Goal: Information Seeking & Learning: Find specific fact

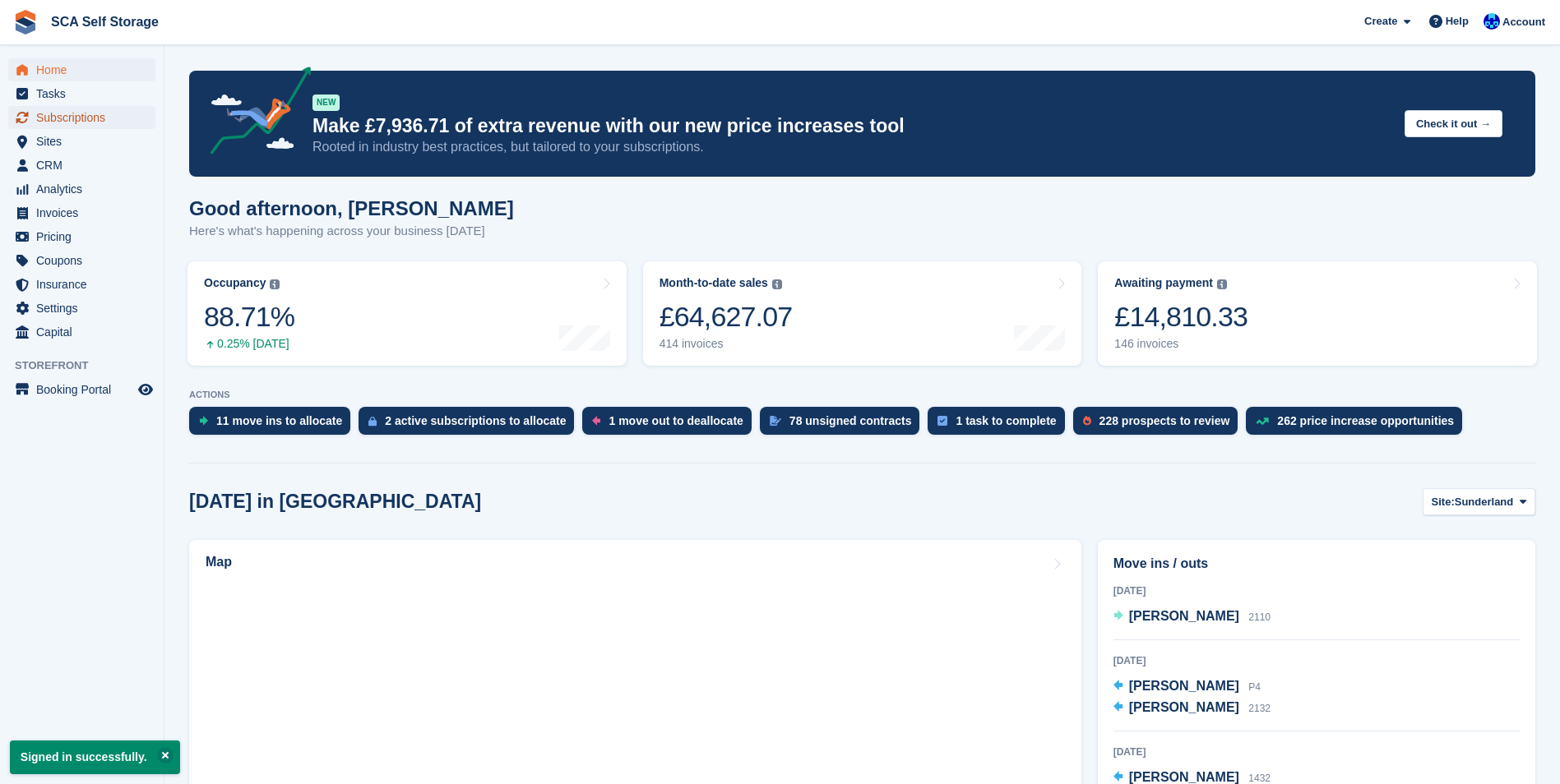
click at [69, 115] on span "Subscriptions" at bounding box center [85, 118] width 98 height 23
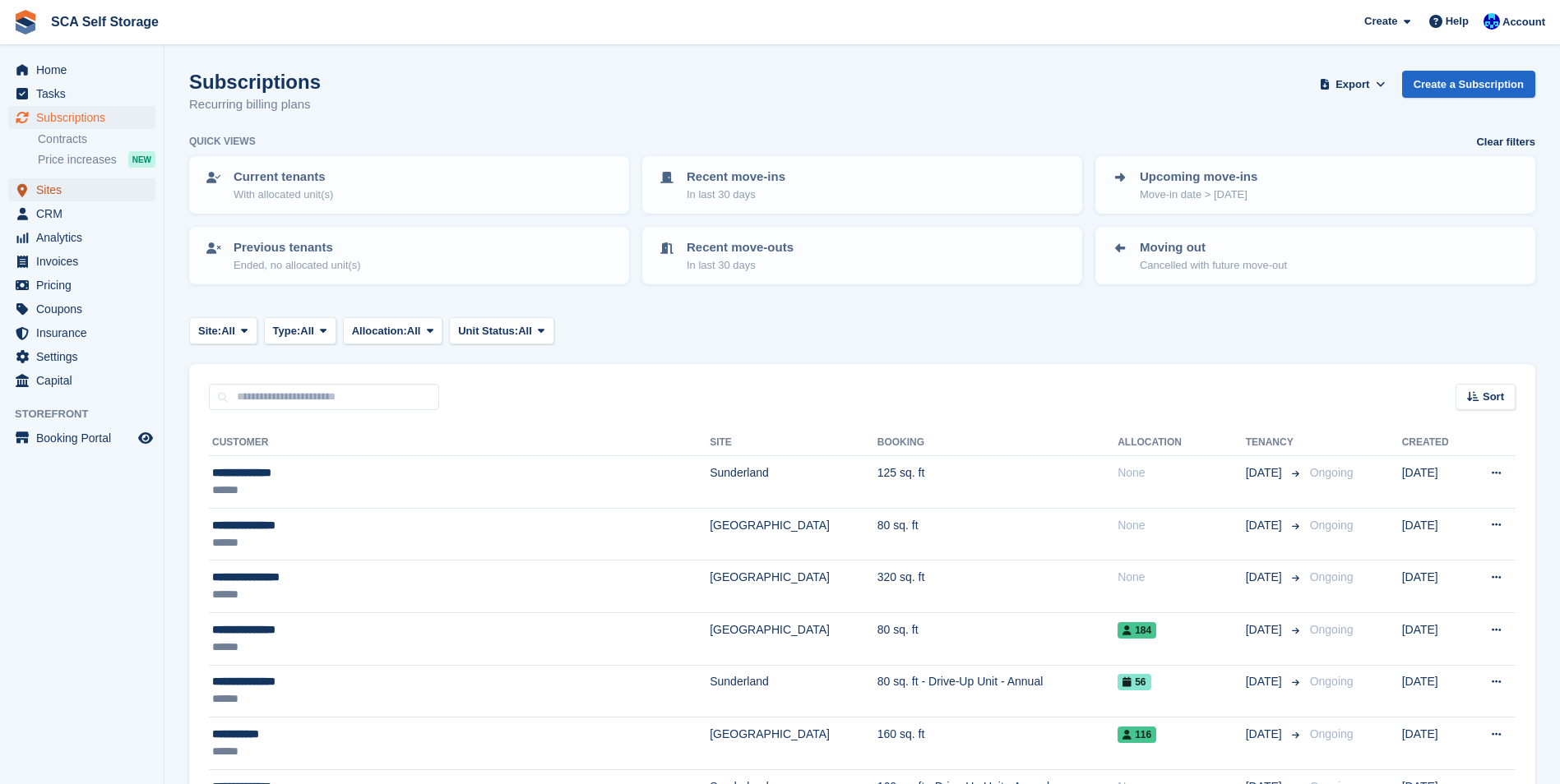
click at [42, 187] on span "Sites" at bounding box center [85, 190] width 98 height 23
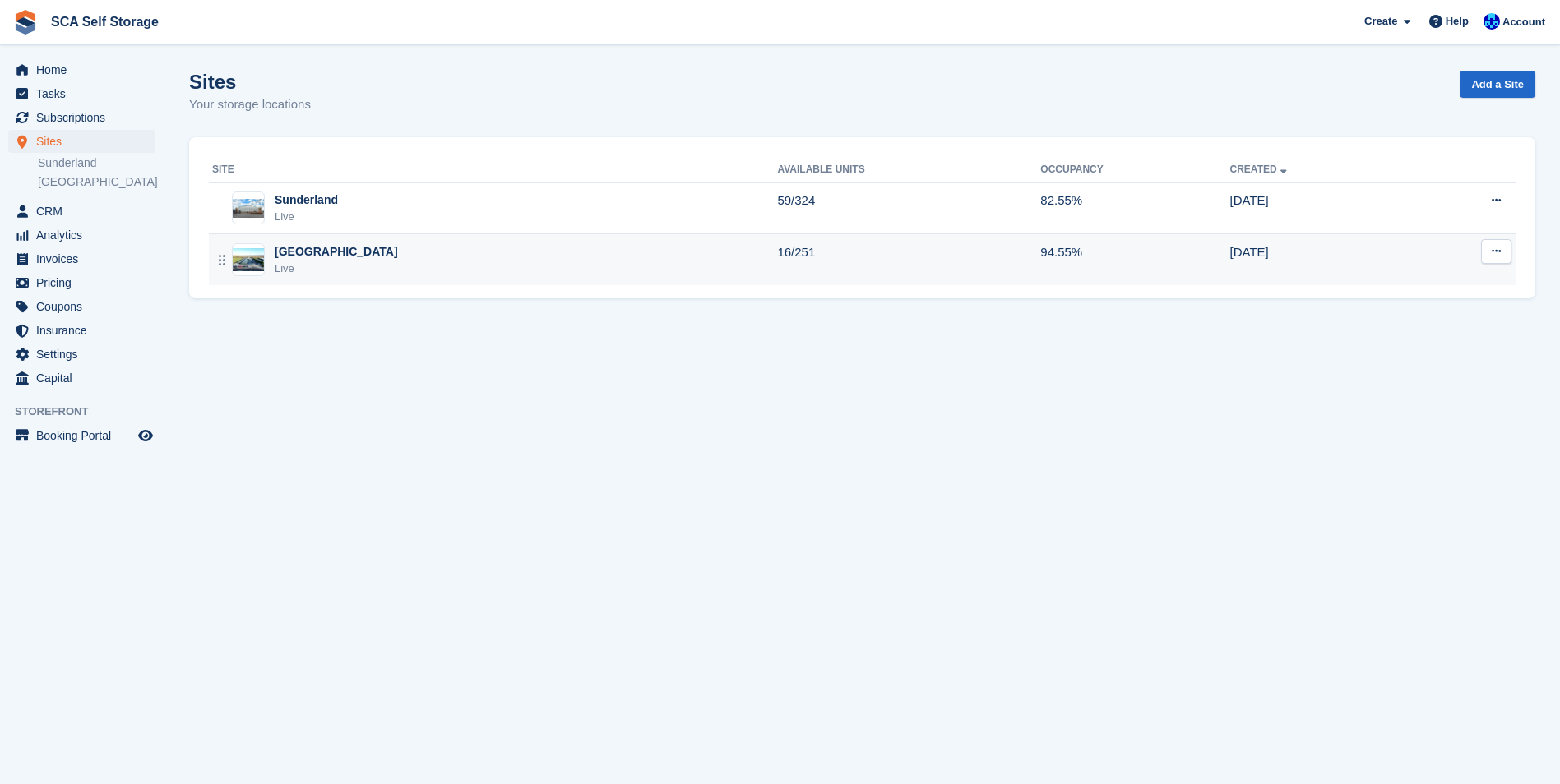
click at [351, 254] on div "Sheffield Live" at bounding box center [494, 260] width 565 height 33
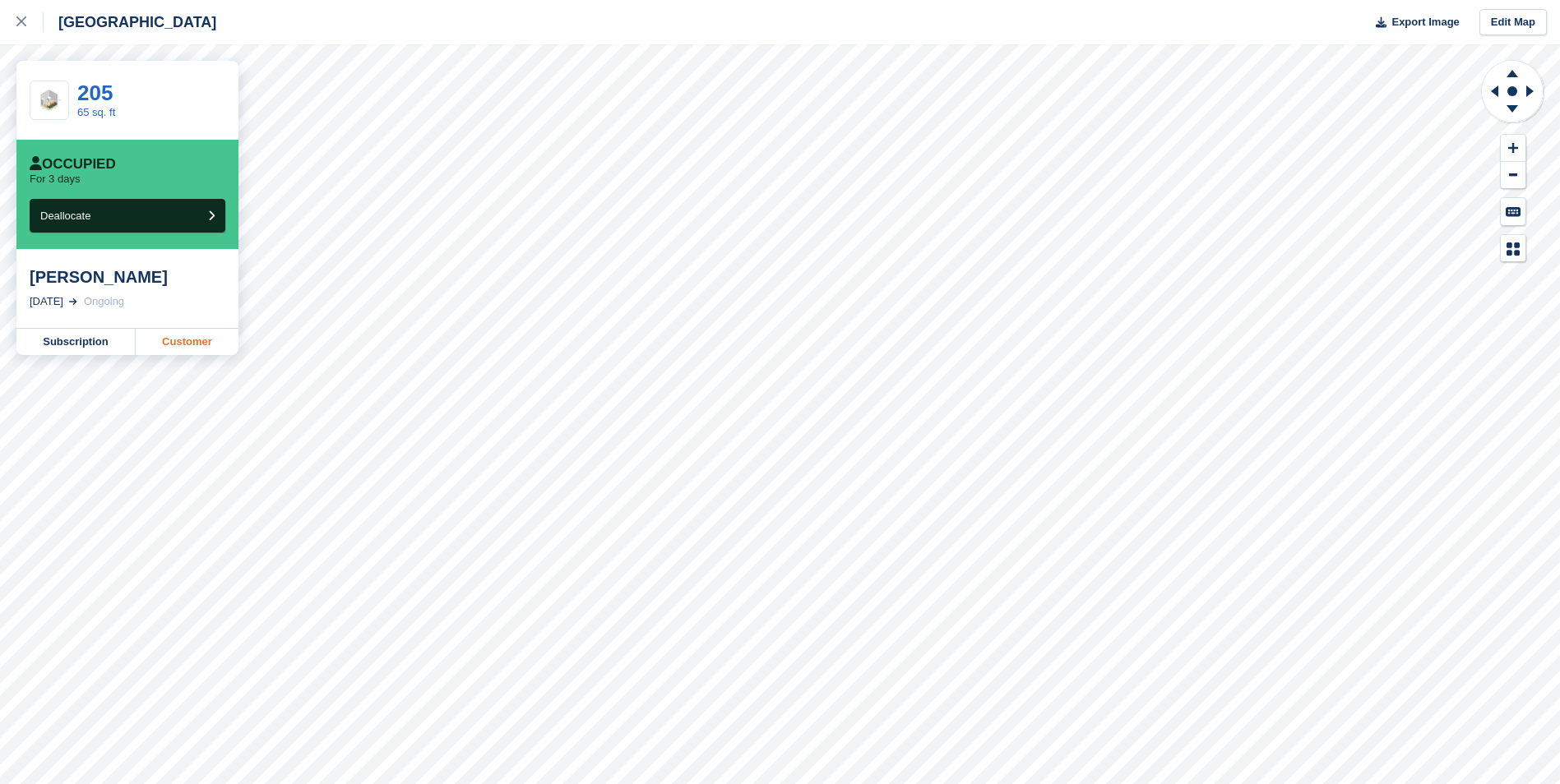
click at [181, 338] on link "Customer" at bounding box center [187, 342] width 103 height 26
click at [15, 15] on link at bounding box center [22, 22] width 43 height 44
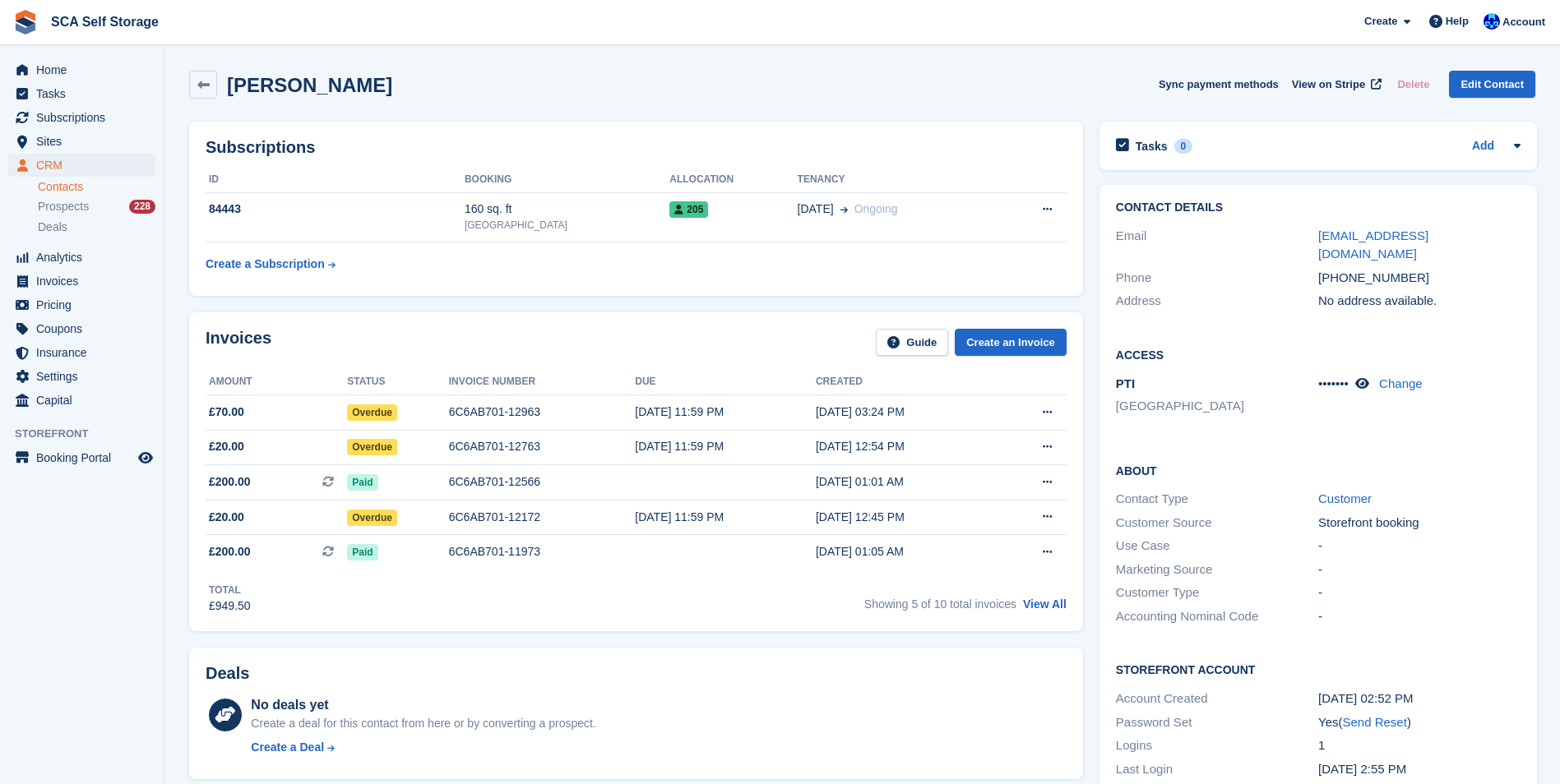
click at [687, 328] on div "Invoices Guide Create an Invoice Amount Status Invoice number Due Created £70.0…" at bounding box center [636, 472] width 894 height 319
click at [1035, 598] on link "View All" at bounding box center [1045, 604] width 43 height 14
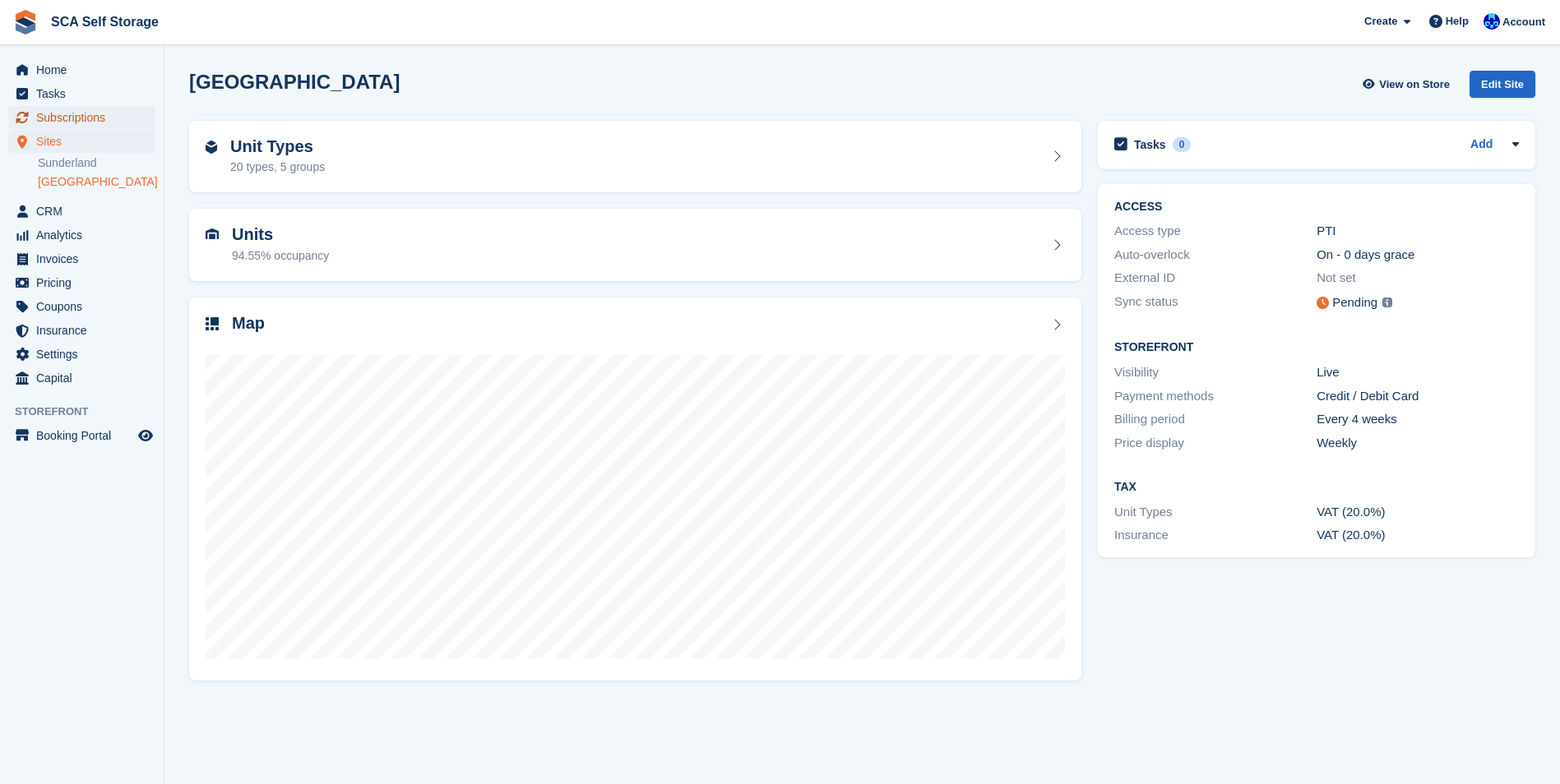
click at [72, 121] on span "Subscriptions" at bounding box center [85, 118] width 98 height 23
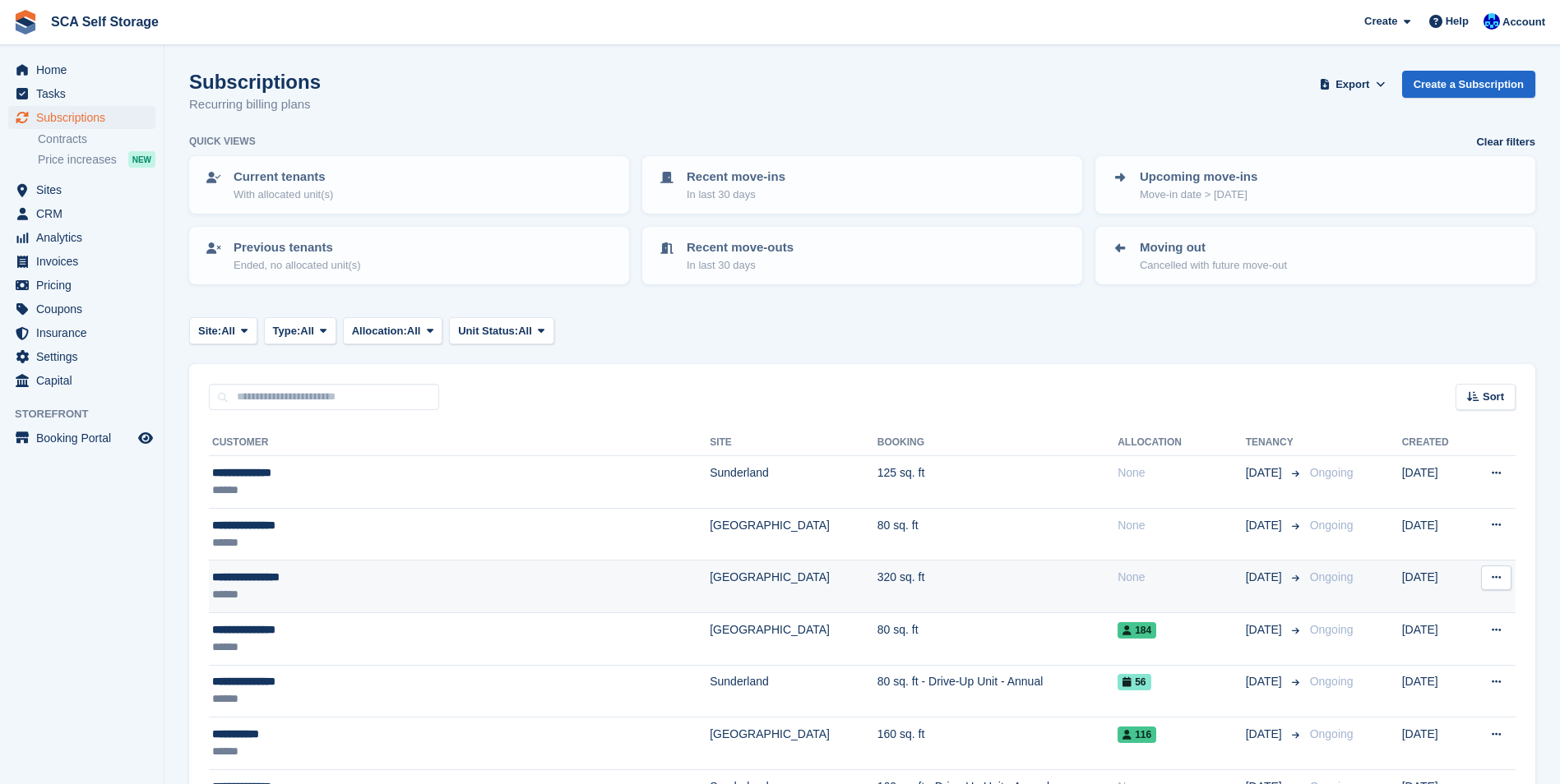
click at [877, 583] on td "320 sq. ft" at bounding box center [997, 586] width 240 height 52
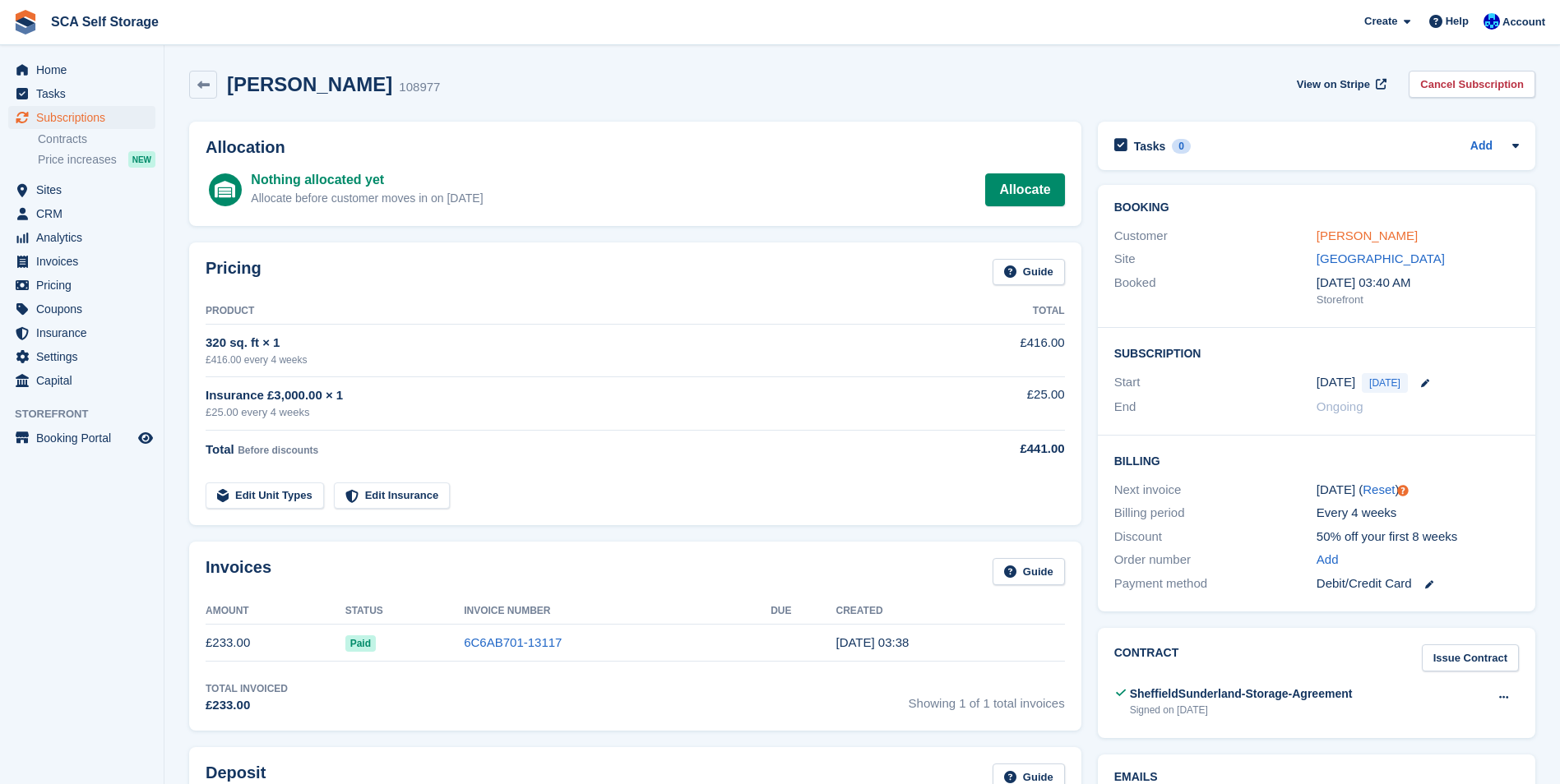
click at [1362, 232] on link "[PERSON_NAME]" at bounding box center [1367, 235] width 101 height 14
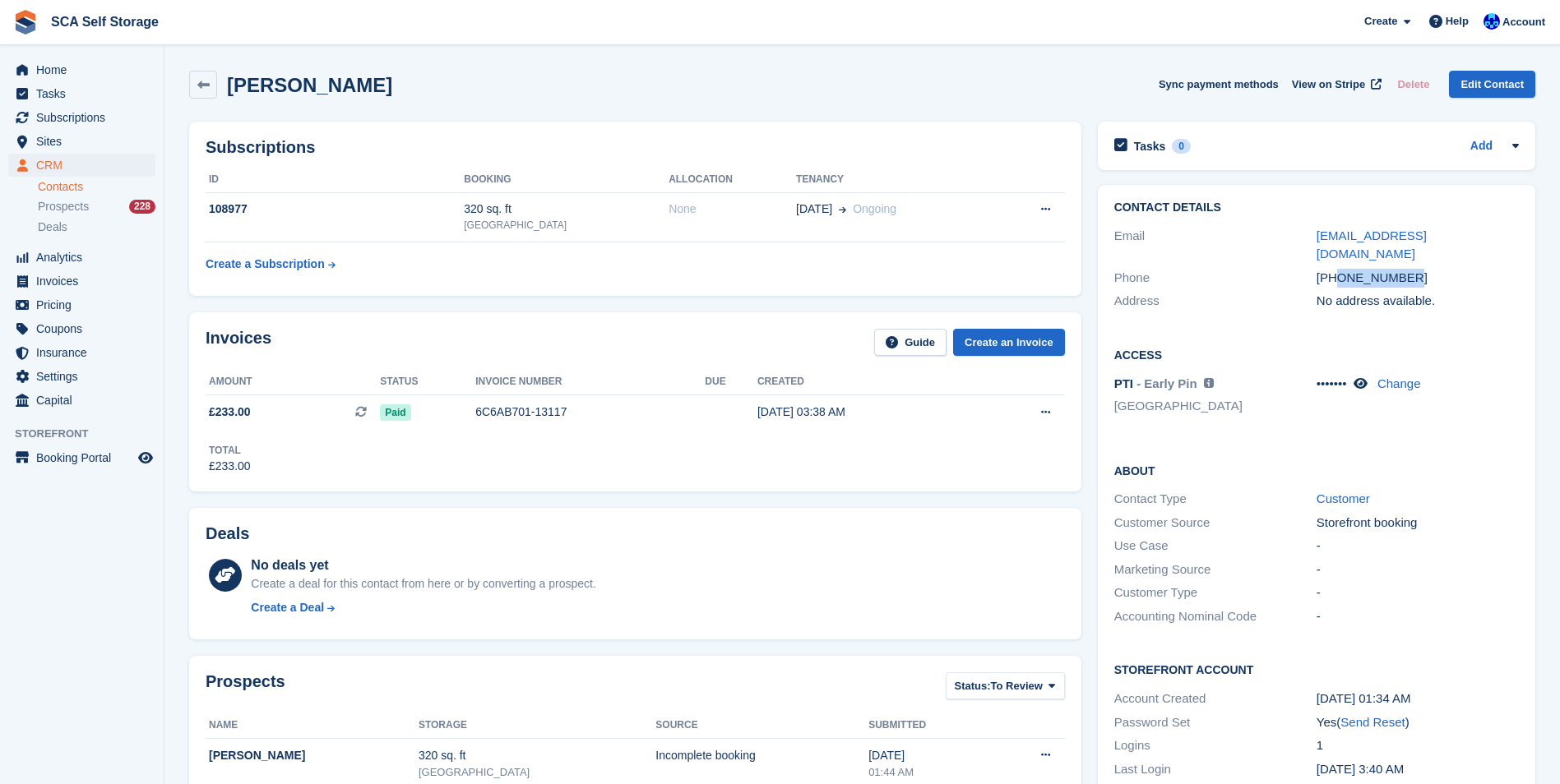
drag, startPoint x: 1412, startPoint y: 262, endPoint x: 1339, endPoint y: 260, distance: 73.0
click at [1339, 269] on div "+447557394792" at bounding box center [1417, 278] width 202 height 19
copy div "7557394792"
click at [555, 88] on div "AYDIN MAHMUTOGLU Sync payment methods View on Stripe Delete Edit Contact" at bounding box center [863, 84] width 1346 height 28
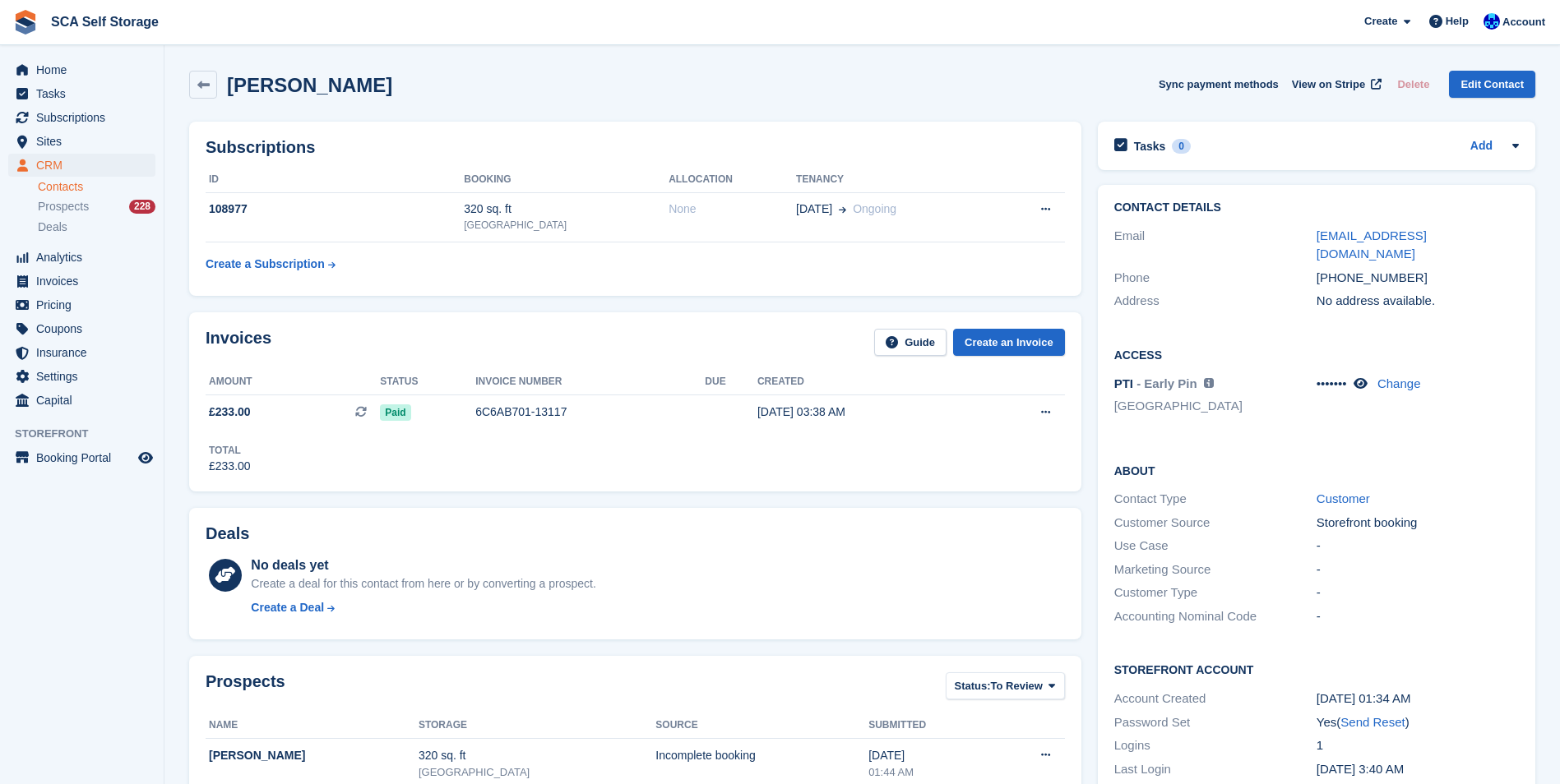
click at [555, 88] on div "AYDIN MAHMUTOGLU Sync payment methods View on Stripe Delete Edit Contact" at bounding box center [863, 84] width 1346 height 28
click at [782, 542] on div "Deals" at bounding box center [635, 537] width 859 height 25
